Goal: Information Seeking & Learning: Learn about a topic

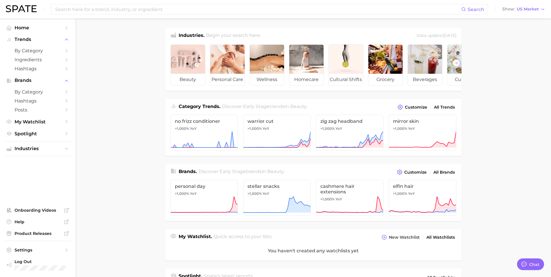
click at [537, 30] on main "Industries. Begin your search here. Data update: July 27th, 2025 beauty persona…" at bounding box center [312, 241] width 475 height 445
click at [117, 9] on input at bounding box center [258, 9] width 406 height 10
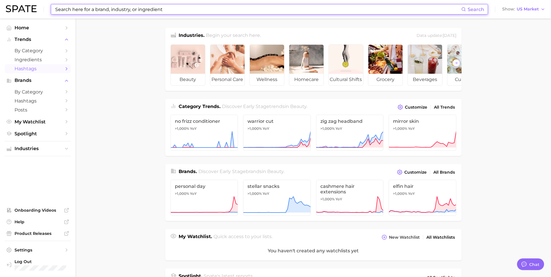
click at [43, 65] on link "Hashtags" at bounding box center [38, 68] width 66 height 9
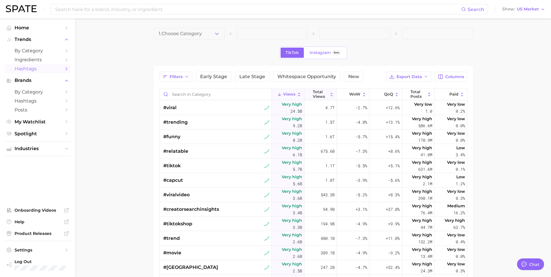
click at [309, 93] on button "Total Views" at bounding box center [320, 94] width 33 height 11
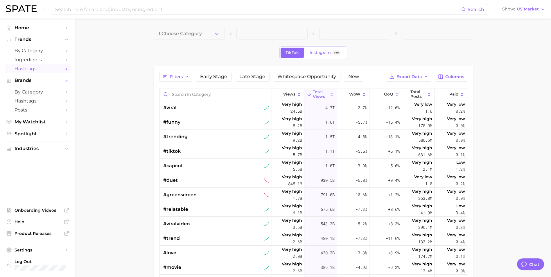
click at [188, 33] on span "1. Choose Category" at bounding box center [180, 33] width 43 height 5
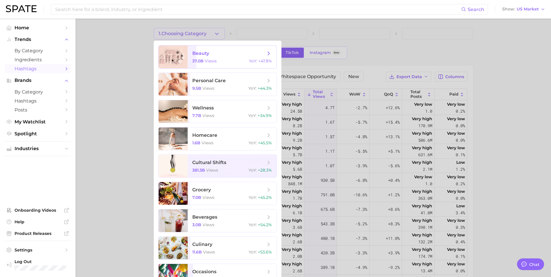
click at [192, 56] on span "beauty 37.0b views YoY : +47.8%" at bounding box center [232, 57] width 89 height 23
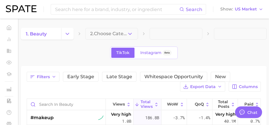
type textarea "x"
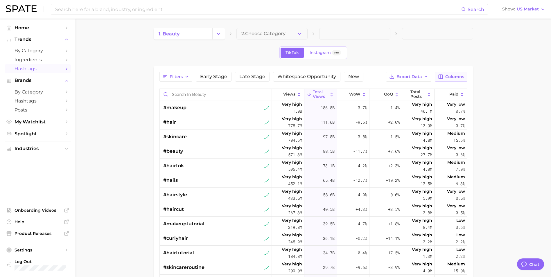
click at [451, 75] on span "Columns" at bounding box center [454, 76] width 19 height 5
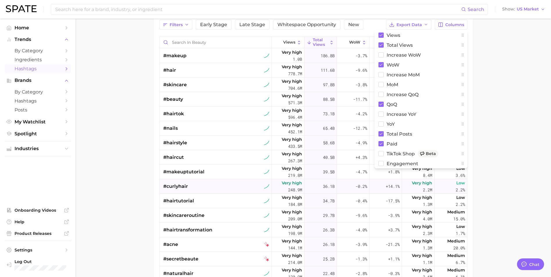
scroll to position [58, 0]
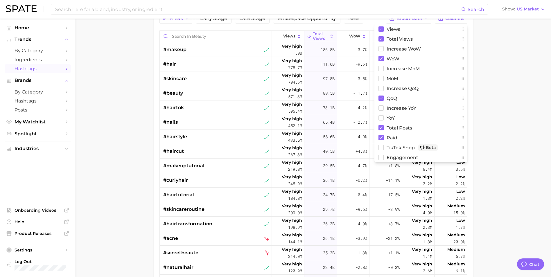
click at [505, 144] on main "1. beauty 2. Choose Category TikTok Instagram Beta Filters Early Stage Late Sta…" at bounding box center [312, 152] width 475 height 382
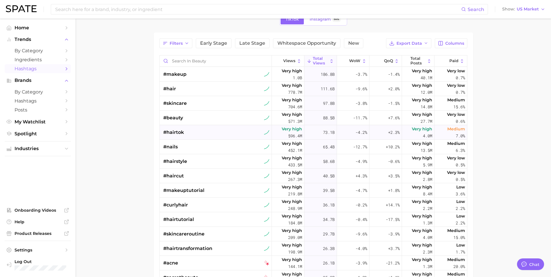
scroll to position [0, 0]
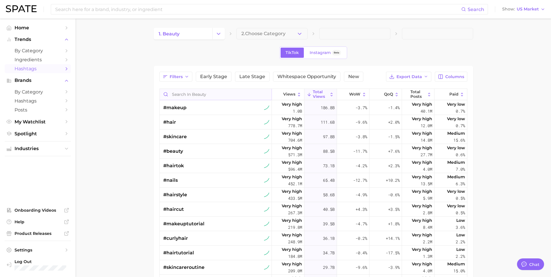
click at [188, 92] on input "Search in beauty" at bounding box center [216, 94] width 112 height 11
type input "matureskin"
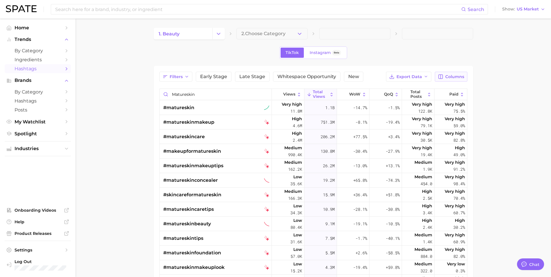
click at [449, 78] on span "Columns" at bounding box center [454, 76] width 19 height 5
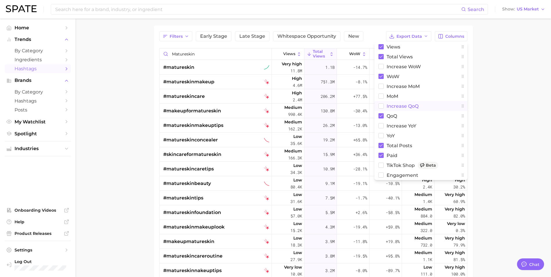
scroll to position [58, 0]
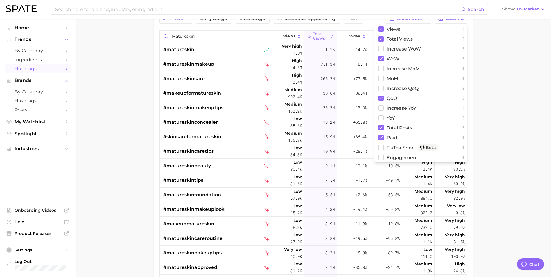
click at [491, 113] on main "1. beauty 2. Choose Category TikTok Instagram Beta Filters Early Stage Late Sta…" at bounding box center [312, 152] width 475 height 382
